Goal: Information Seeking & Learning: Find specific page/section

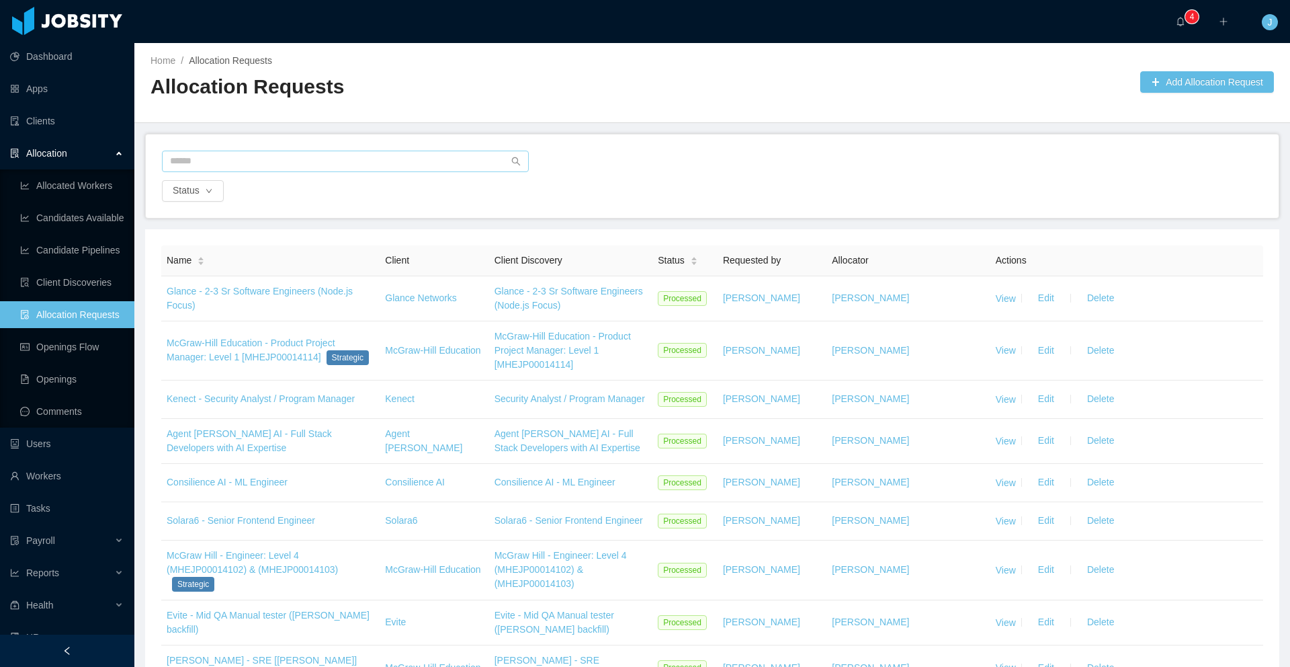
scroll to position [40, 0]
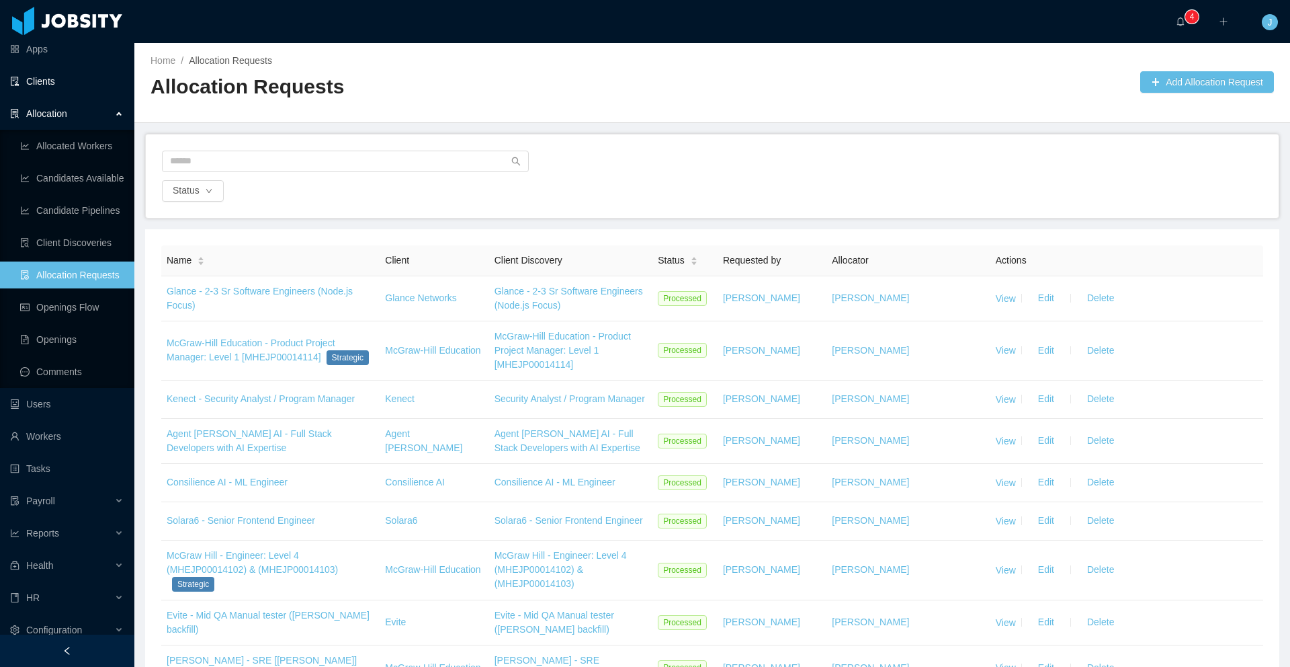
click at [49, 86] on link "Clients" at bounding box center [67, 81] width 114 height 27
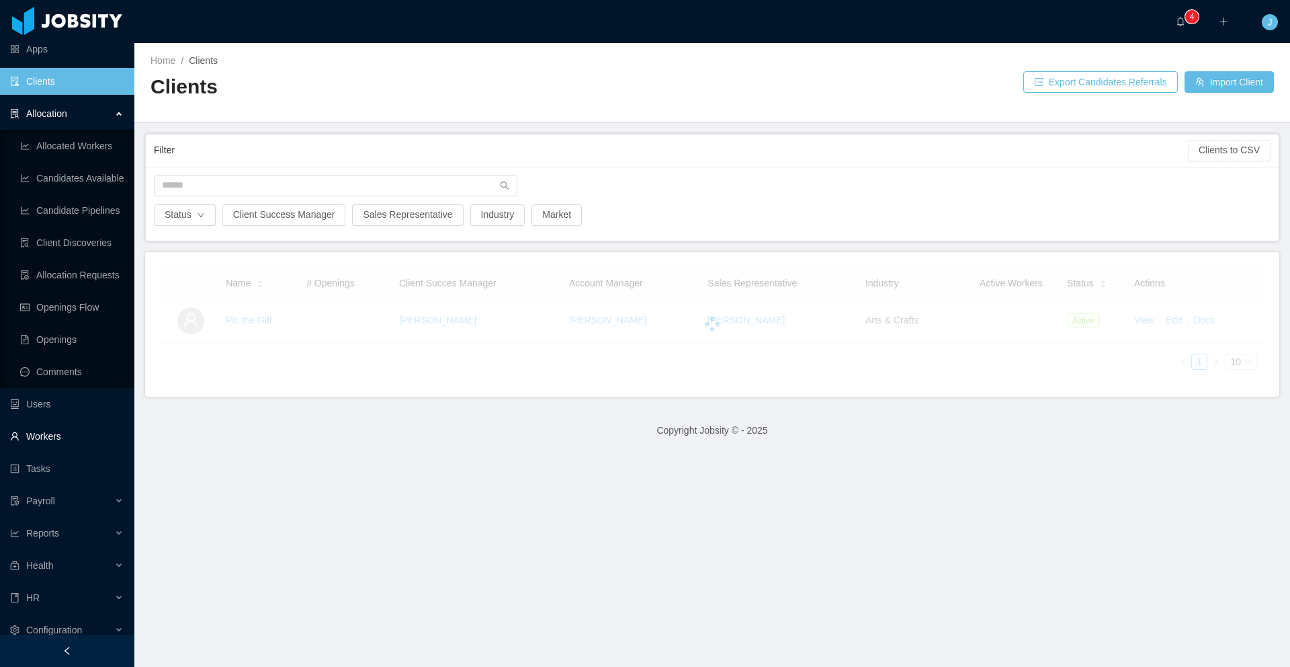
click at [40, 439] on link "Workers" at bounding box center [67, 436] width 114 height 27
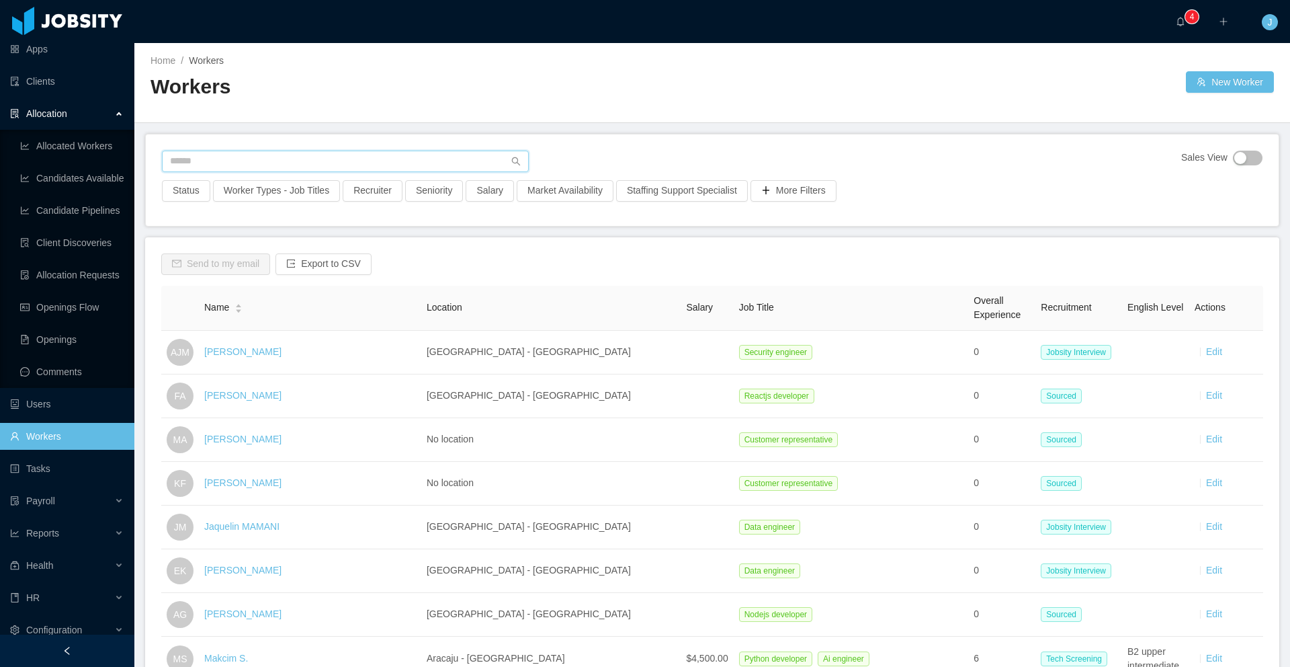
click at [237, 163] on input "text" at bounding box center [345, 162] width 367 height 22
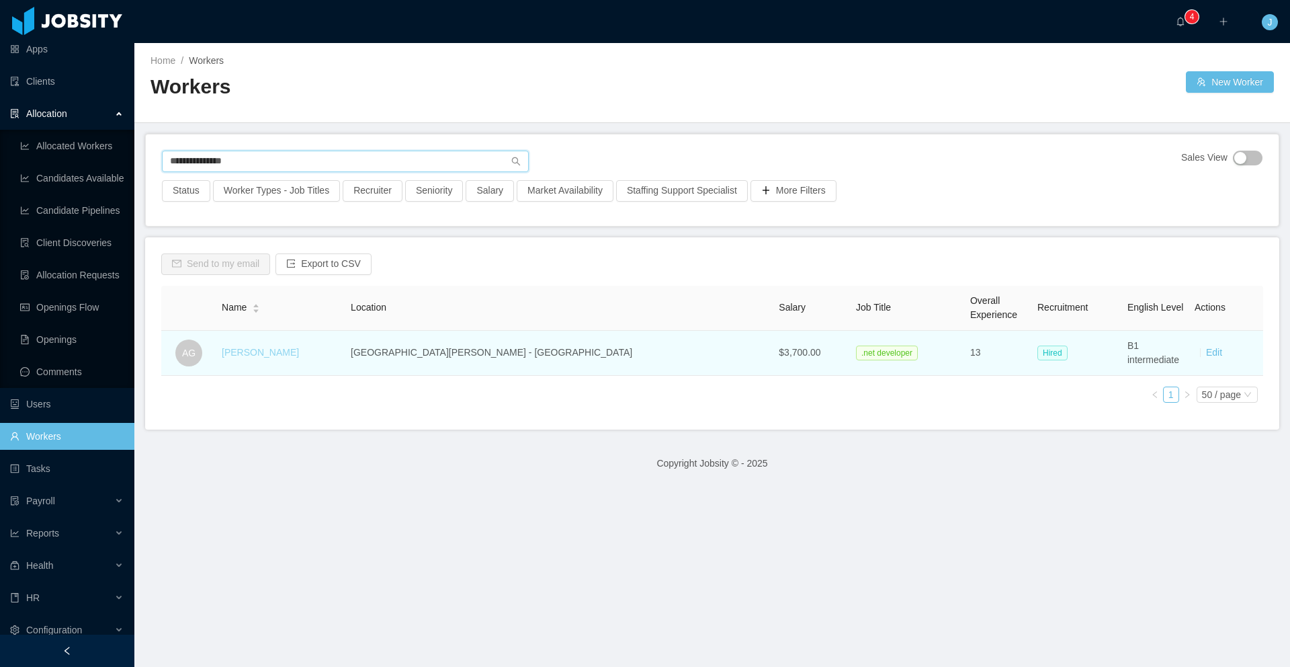
type input "**********"
click at [285, 354] on link "[PERSON_NAME]" at bounding box center [260, 352] width 77 height 11
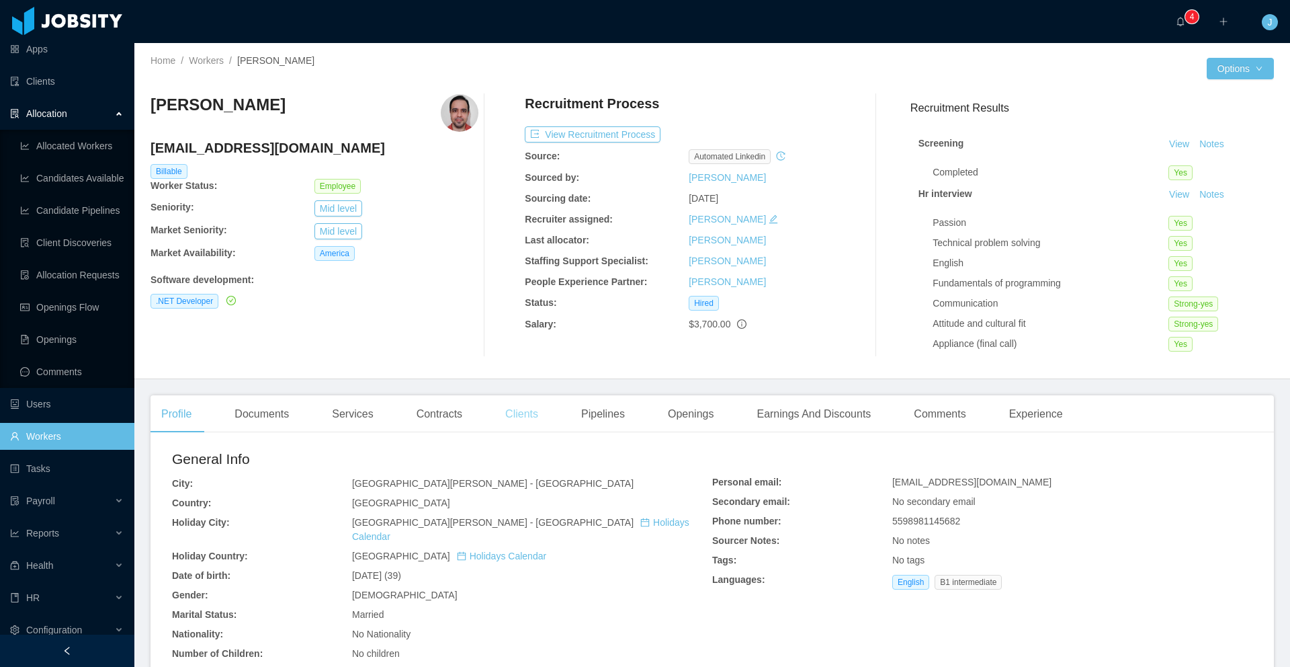
click at [546, 417] on div "Clients" at bounding box center [522, 414] width 54 height 38
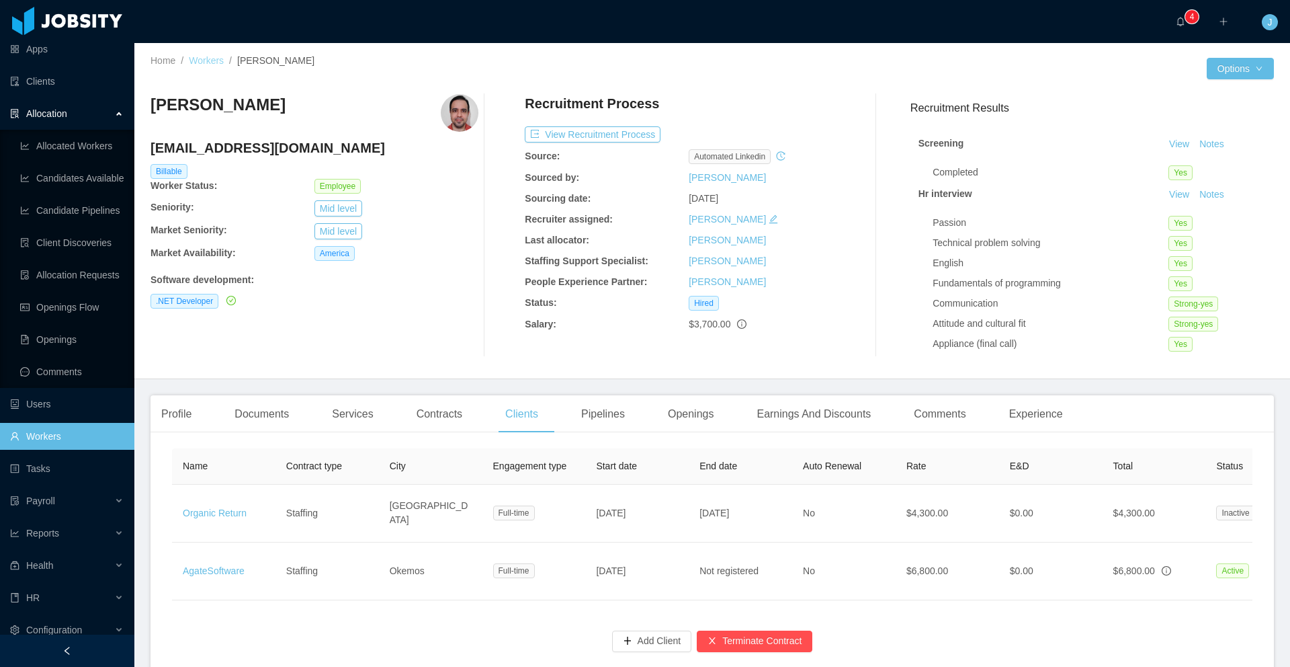
click at [205, 63] on link "Workers" at bounding box center [206, 60] width 35 height 11
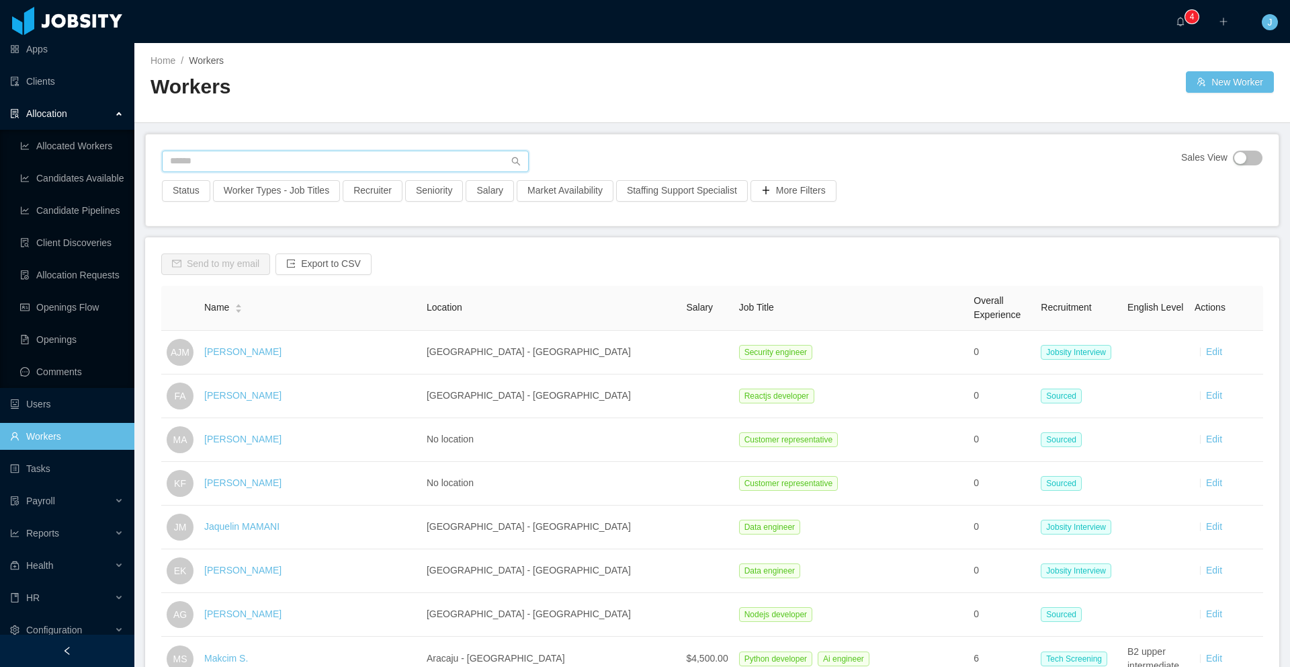
click at [249, 152] on input "text" at bounding box center [345, 162] width 367 height 22
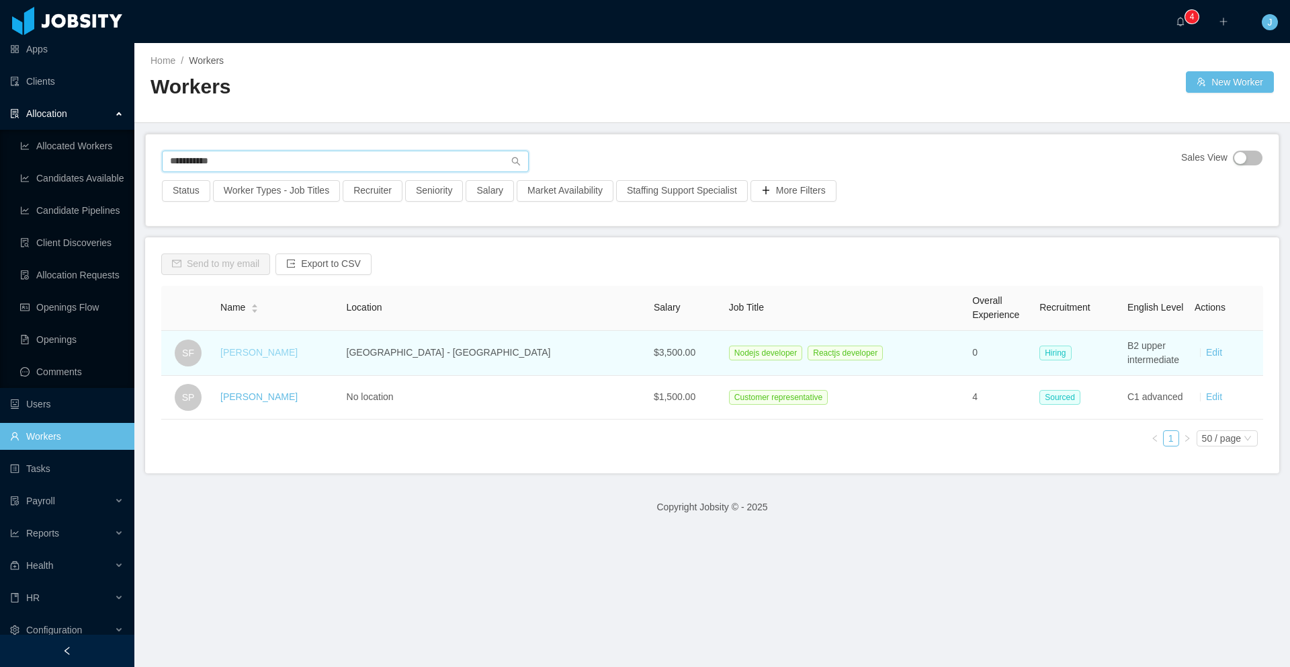
type input "**********"
click at [298, 356] on link "[PERSON_NAME]" at bounding box center [258, 352] width 77 height 11
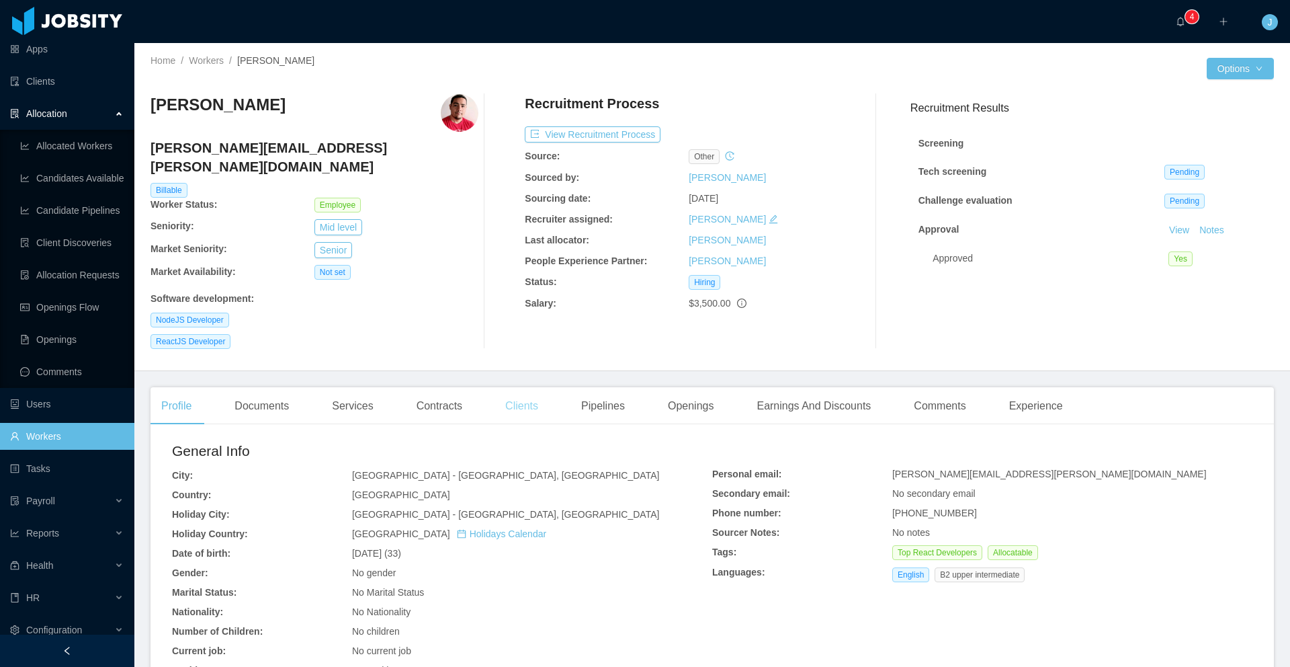
click at [540, 397] on div "Clients" at bounding box center [522, 406] width 54 height 38
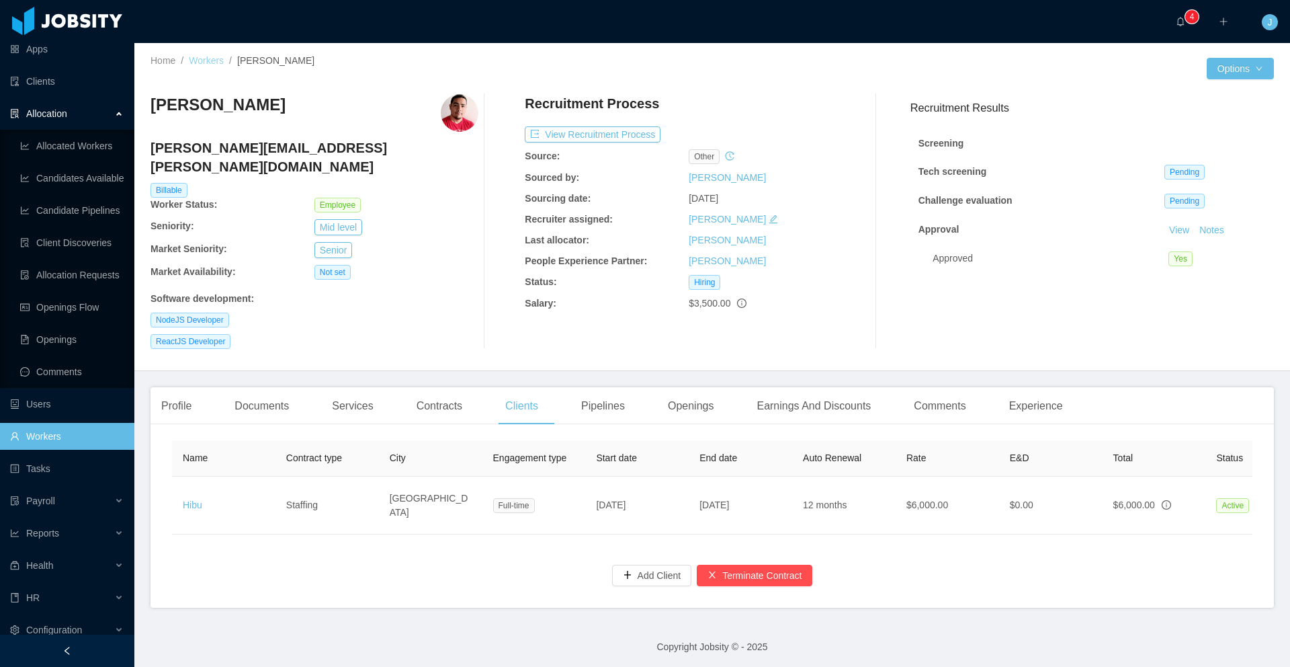
click at [209, 58] on link "Workers" at bounding box center [206, 60] width 35 height 11
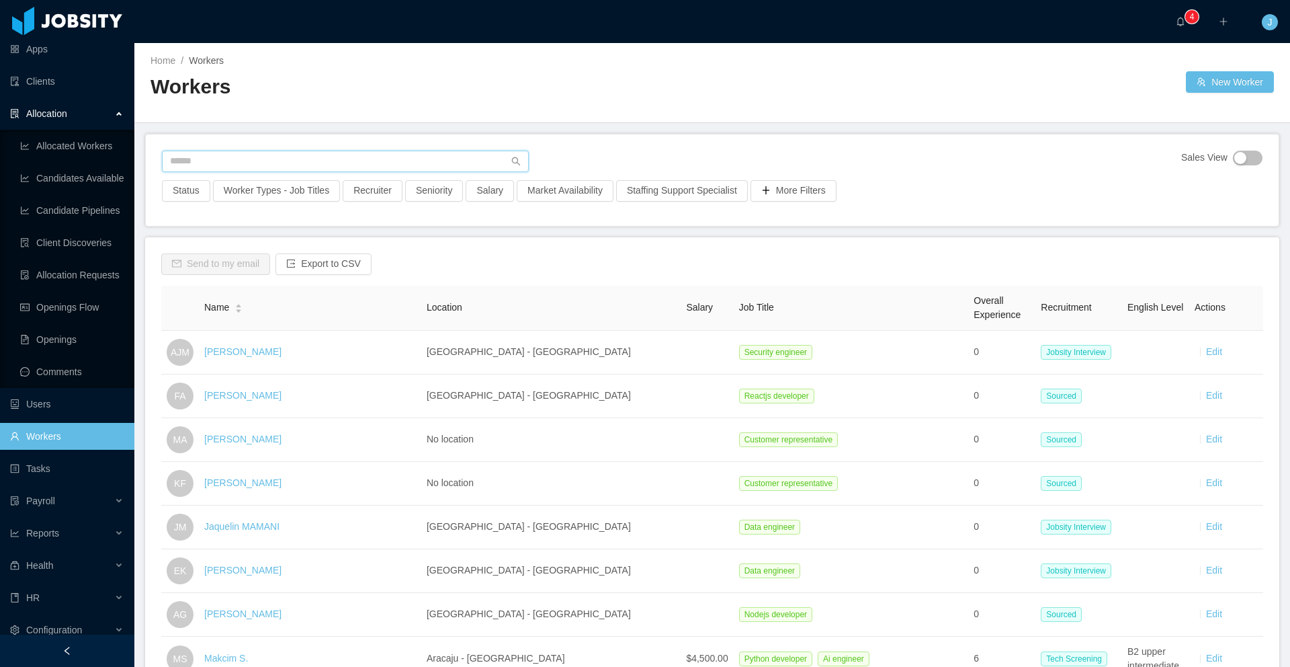
click at [271, 157] on input "text" at bounding box center [345, 162] width 367 height 22
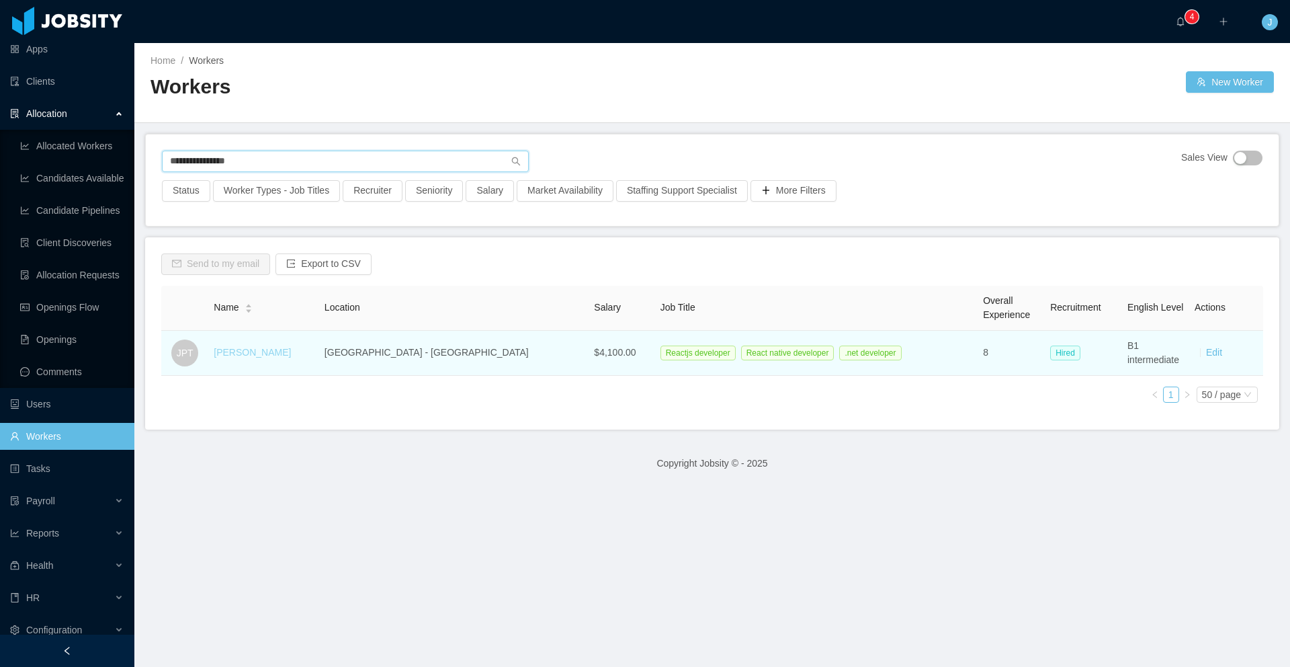
type input "**********"
click at [279, 351] on link "[PERSON_NAME]" at bounding box center [252, 352] width 77 height 11
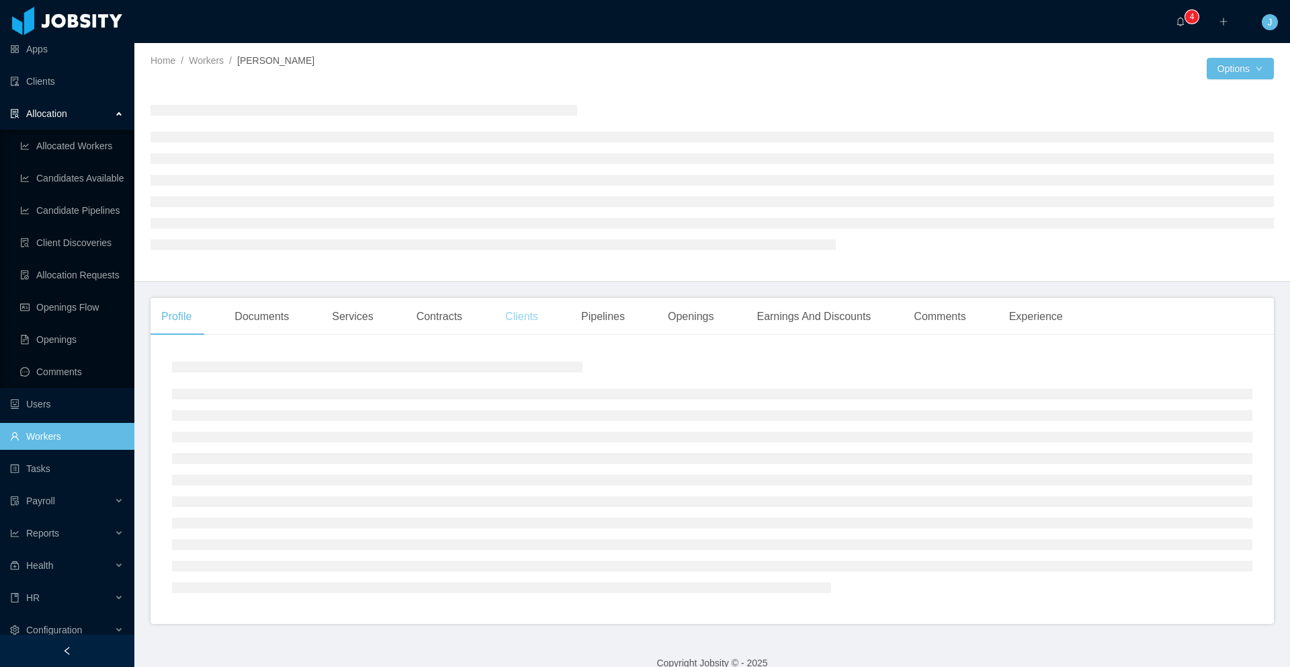
click at [528, 304] on div "Clients" at bounding box center [522, 317] width 54 height 38
